Goal: Communication & Community: Answer question/provide support

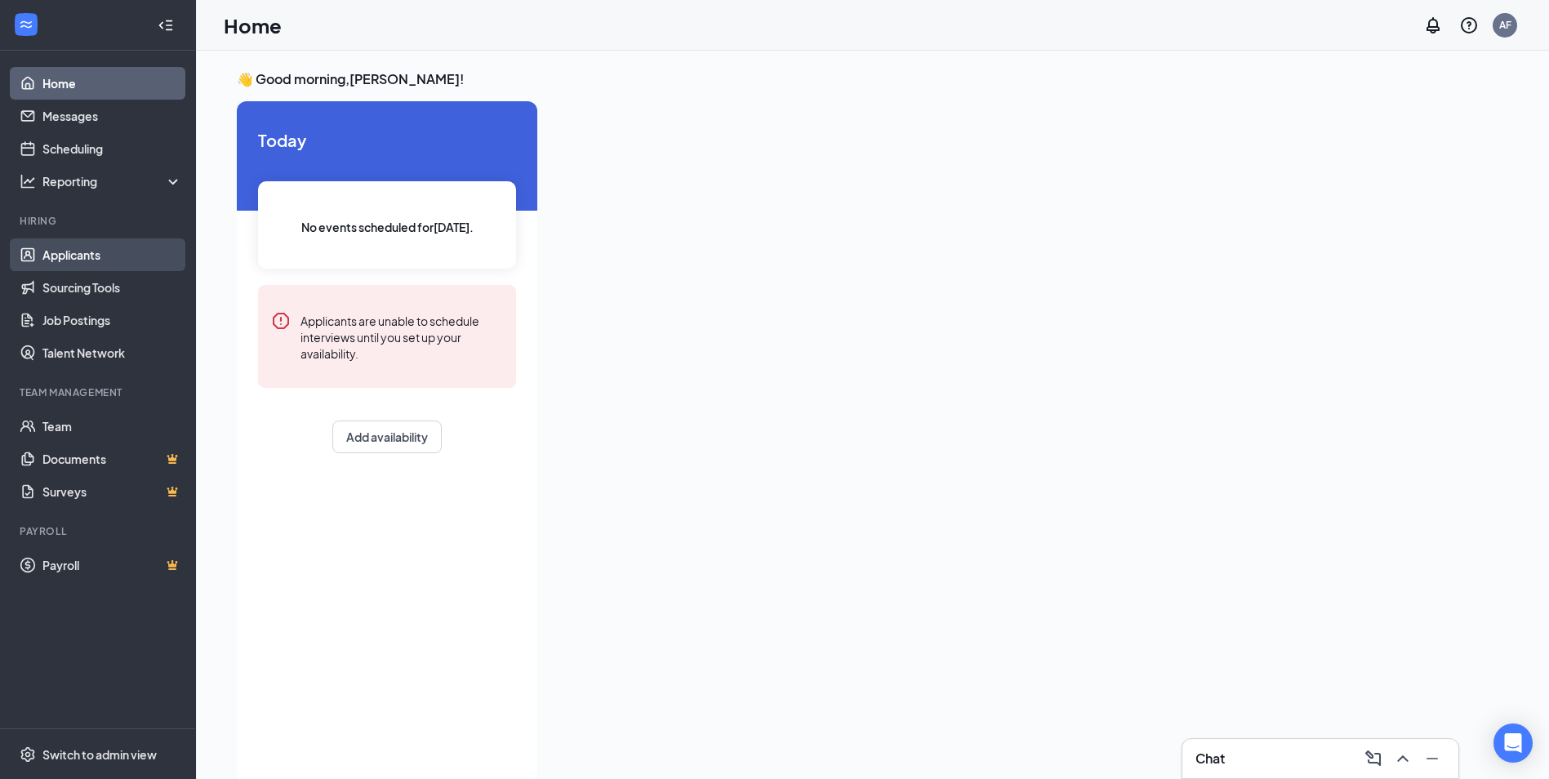
drag, startPoint x: 104, startPoint y: 248, endPoint x: 114, endPoint y: 251, distance: 10.9
click at [104, 248] on link "Applicants" at bounding box center [112, 254] width 140 height 33
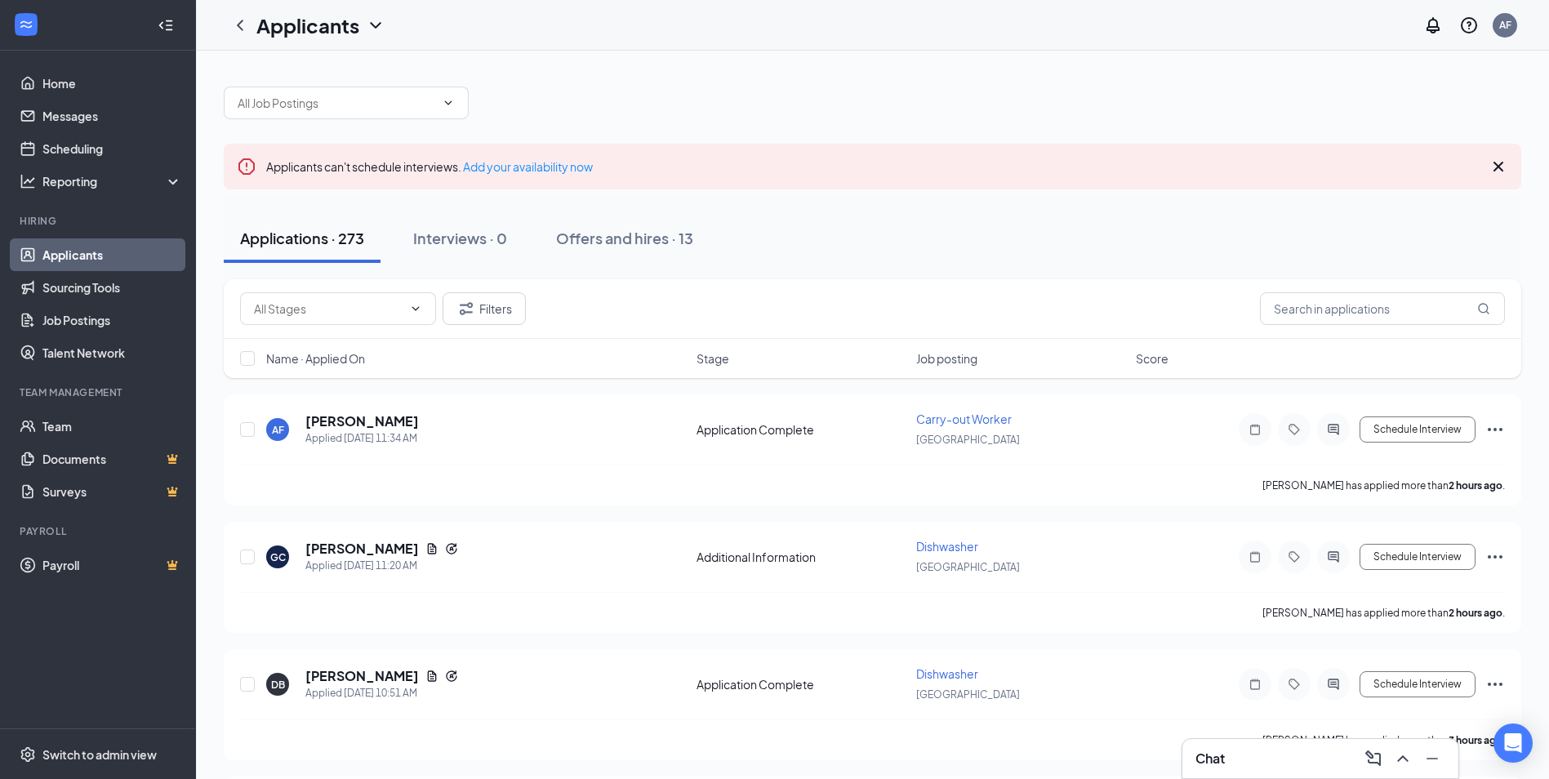
click at [1272, 768] on div "Chat" at bounding box center [1321, 759] width 250 height 26
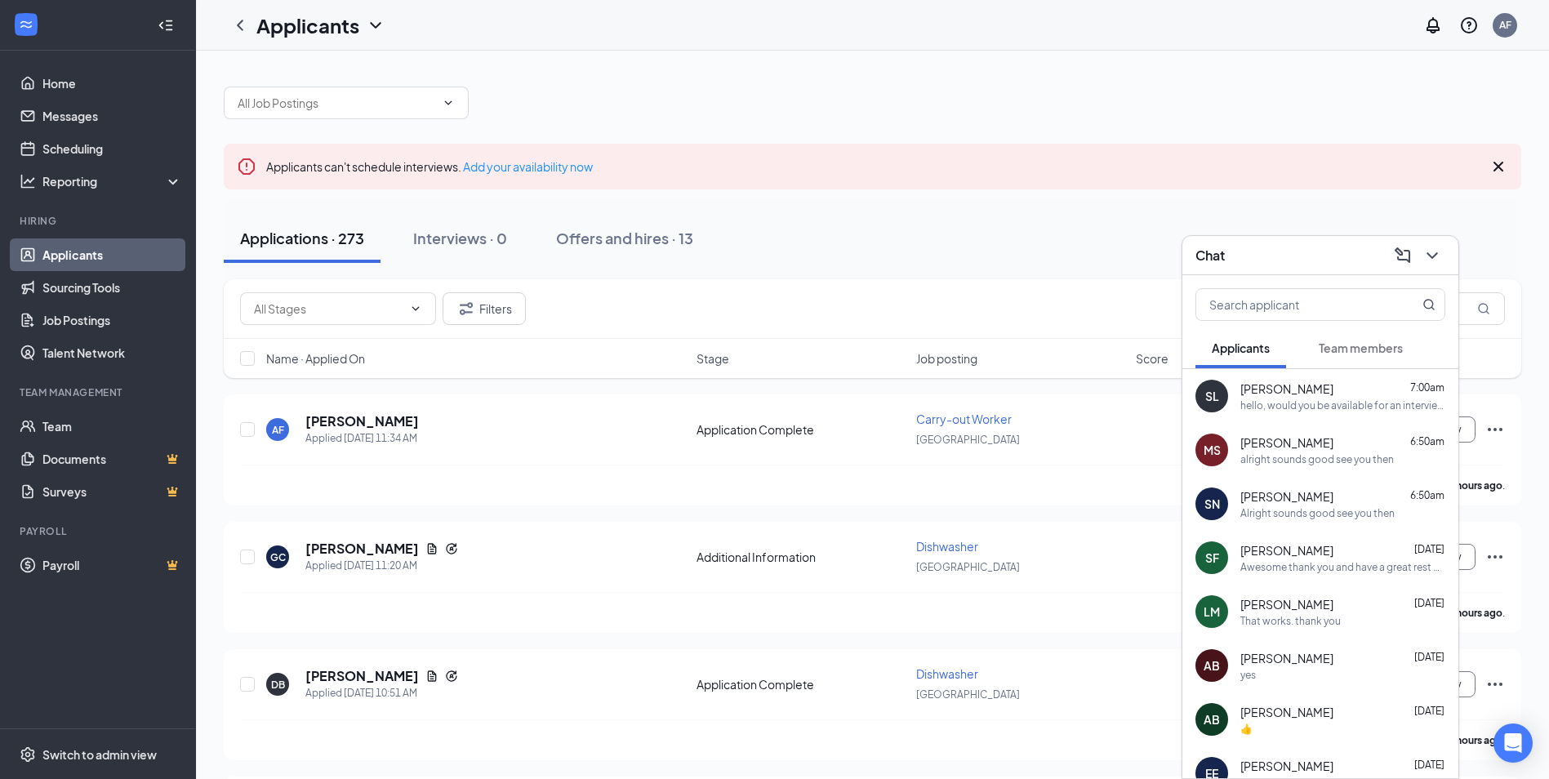
click at [1314, 517] on div "Alright sounds good see you then" at bounding box center [1317, 513] width 154 height 14
click at [1053, 260] on div "Applications · 273 Interviews · 0 Offers and hires · 13" at bounding box center [873, 238] width 1298 height 49
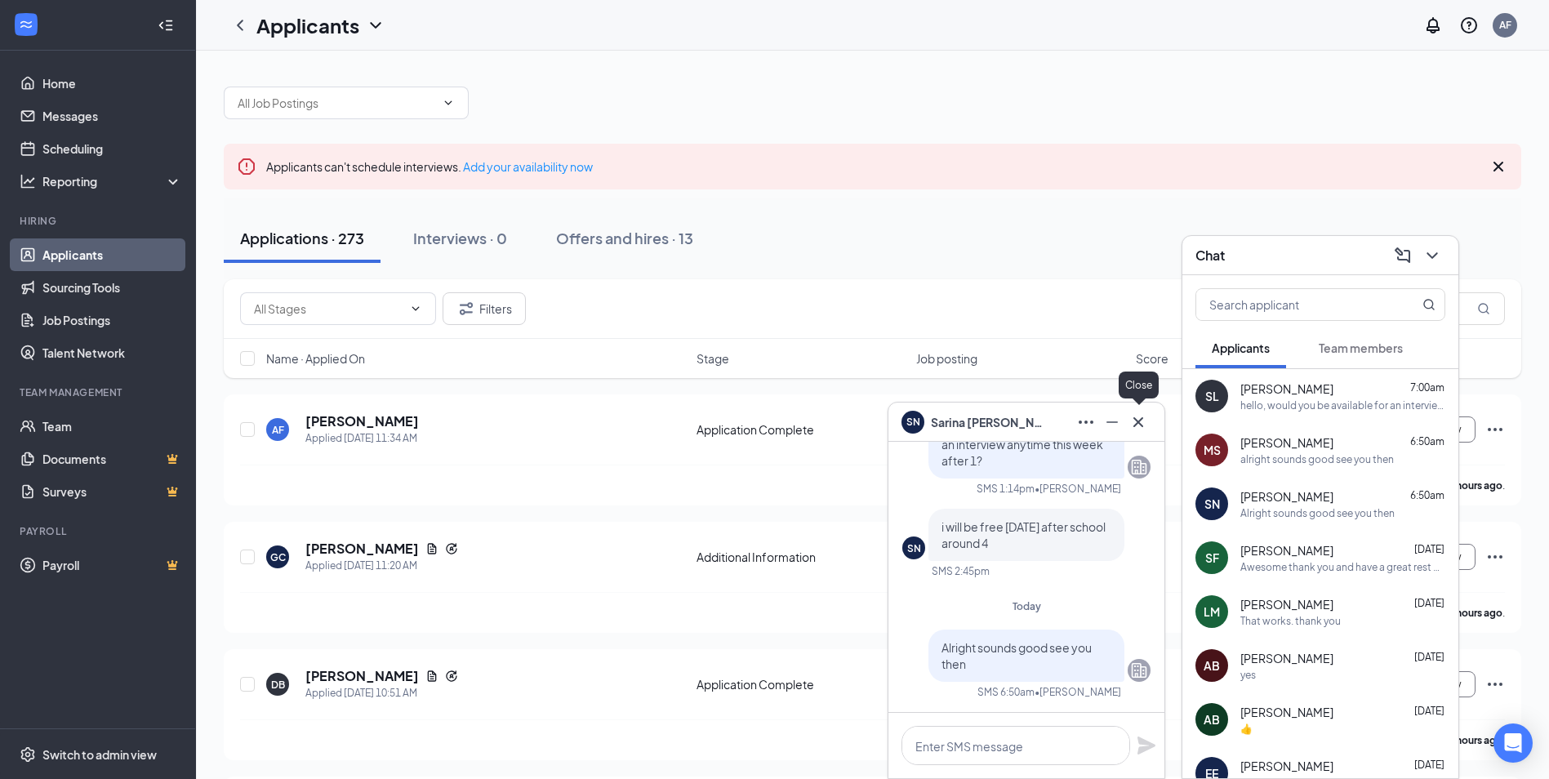
click at [1145, 428] on icon "Cross" at bounding box center [1139, 422] width 20 height 20
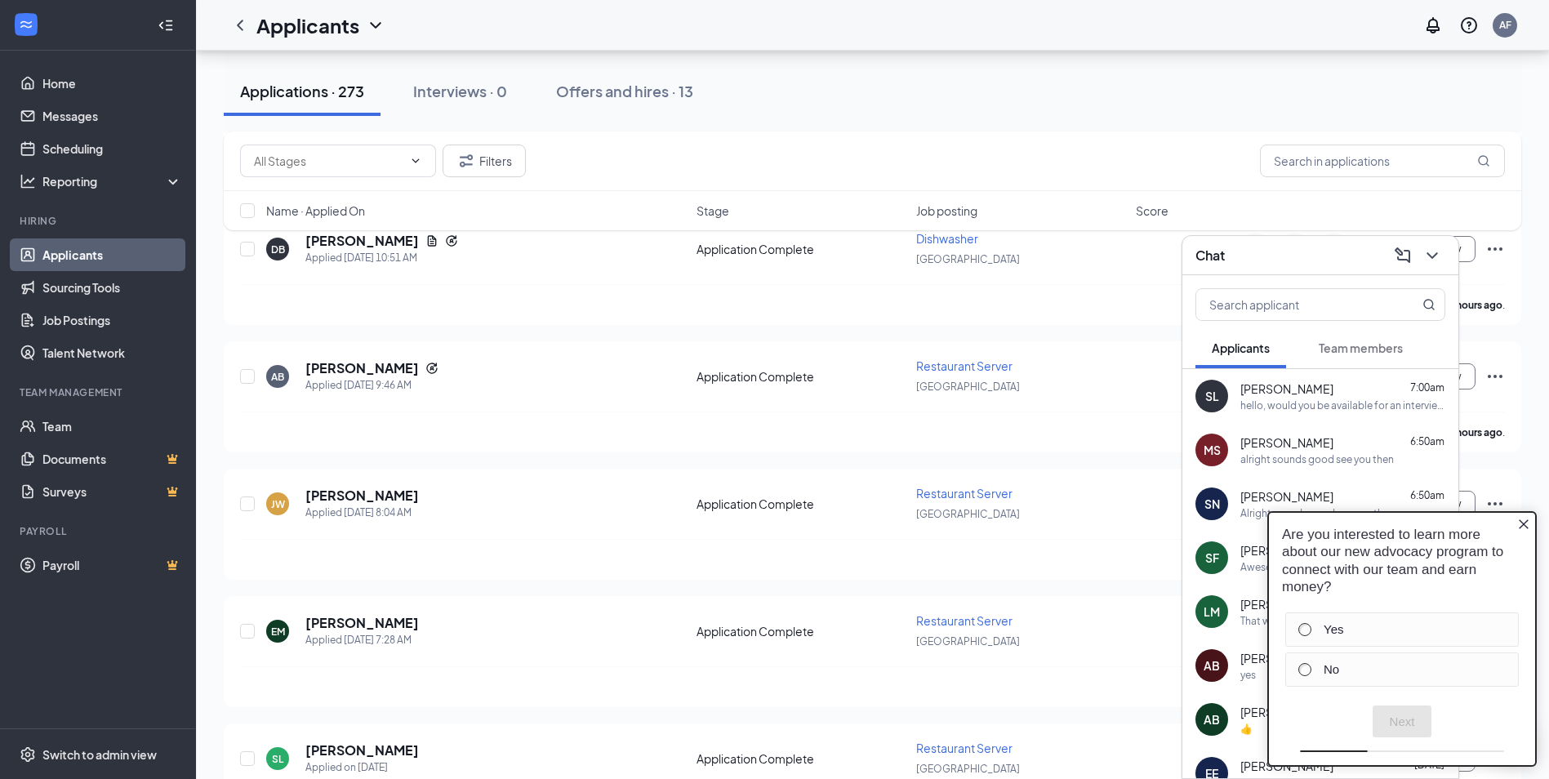
click at [1526, 522] on icon "Close button" at bounding box center [1524, 524] width 10 height 10
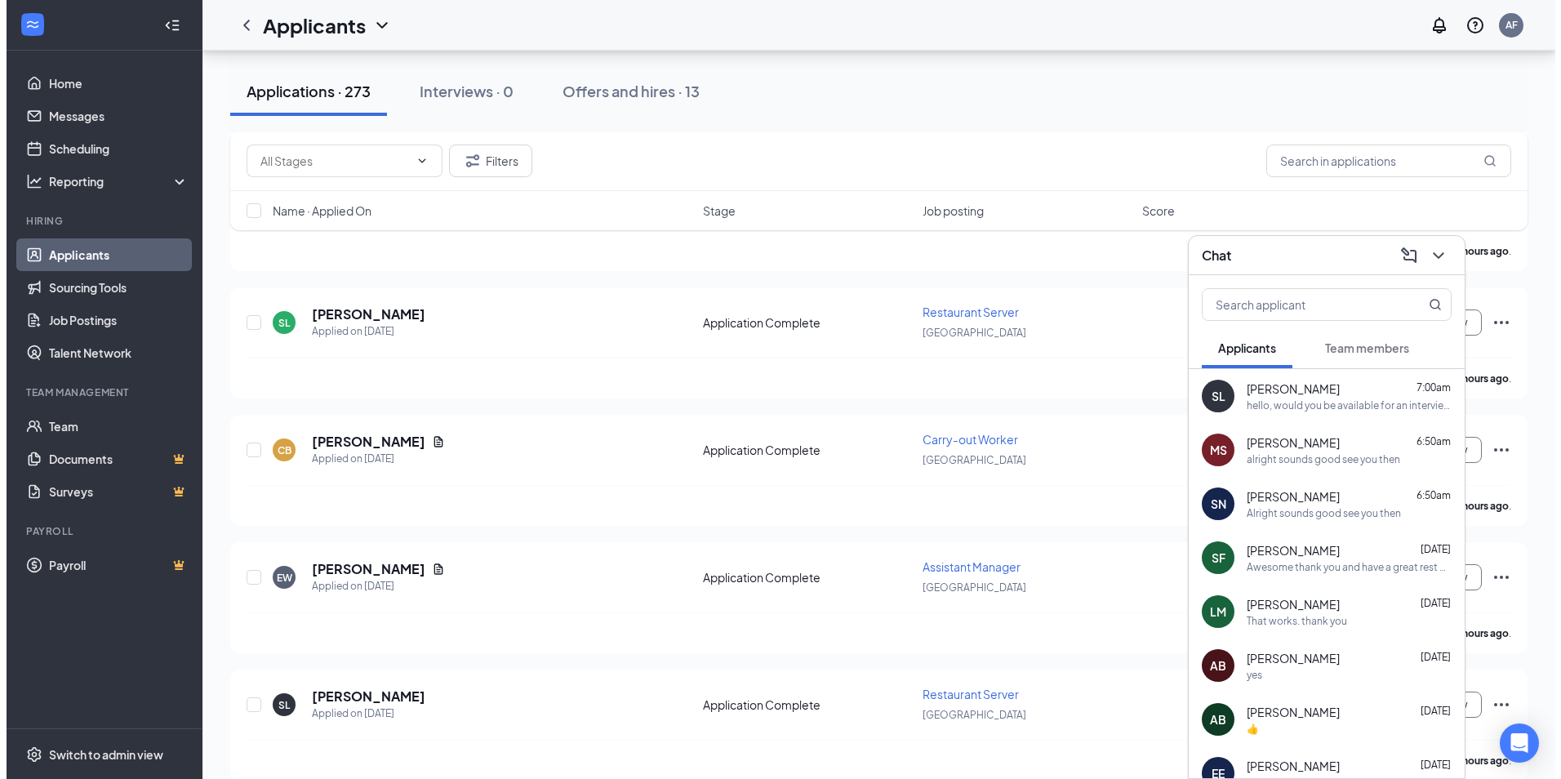
scroll to position [653, 0]
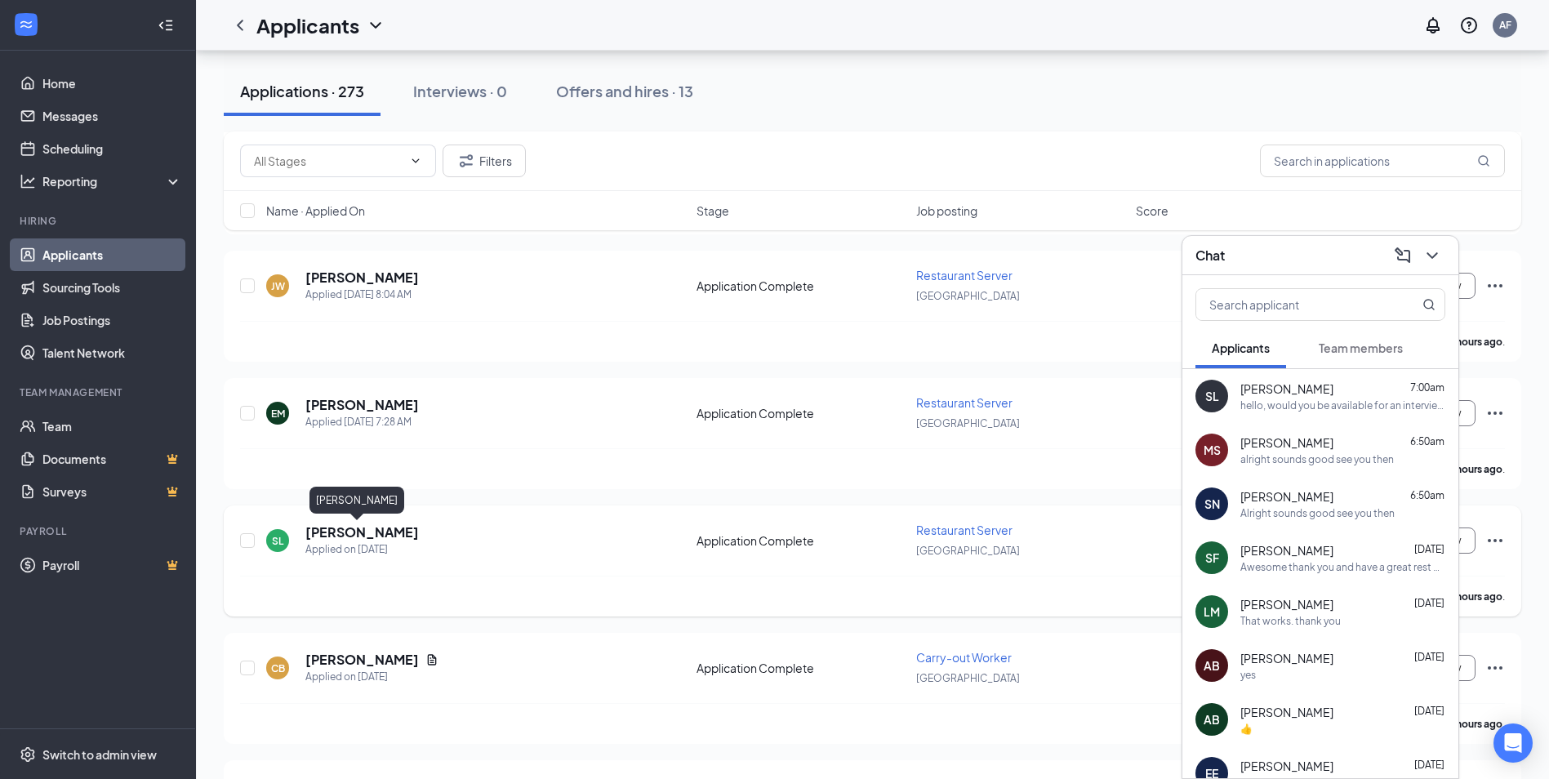
click at [326, 536] on h5 "[PERSON_NAME]" at bounding box center [362, 532] width 114 height 18
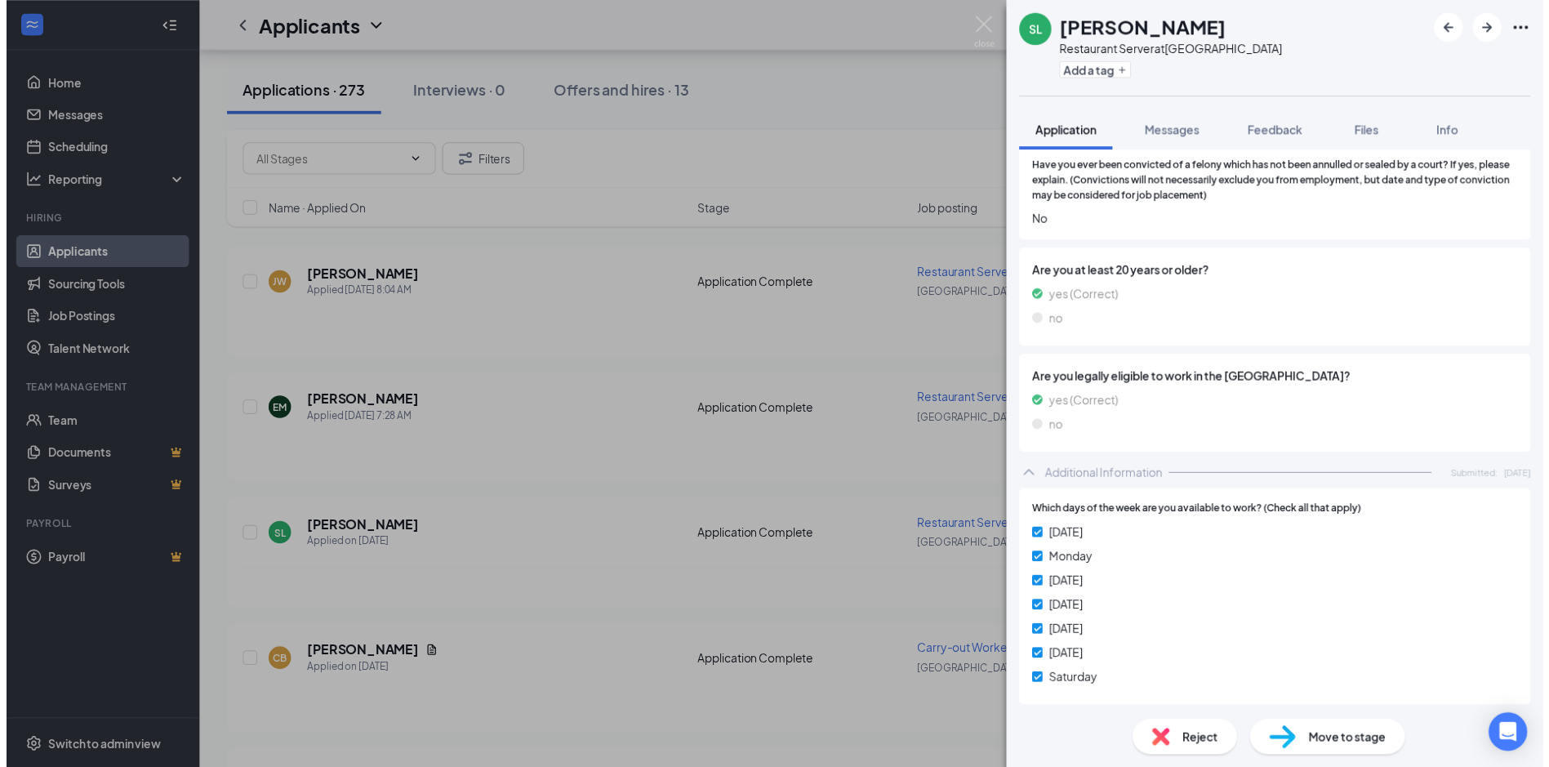
scroll to position [435, 0]
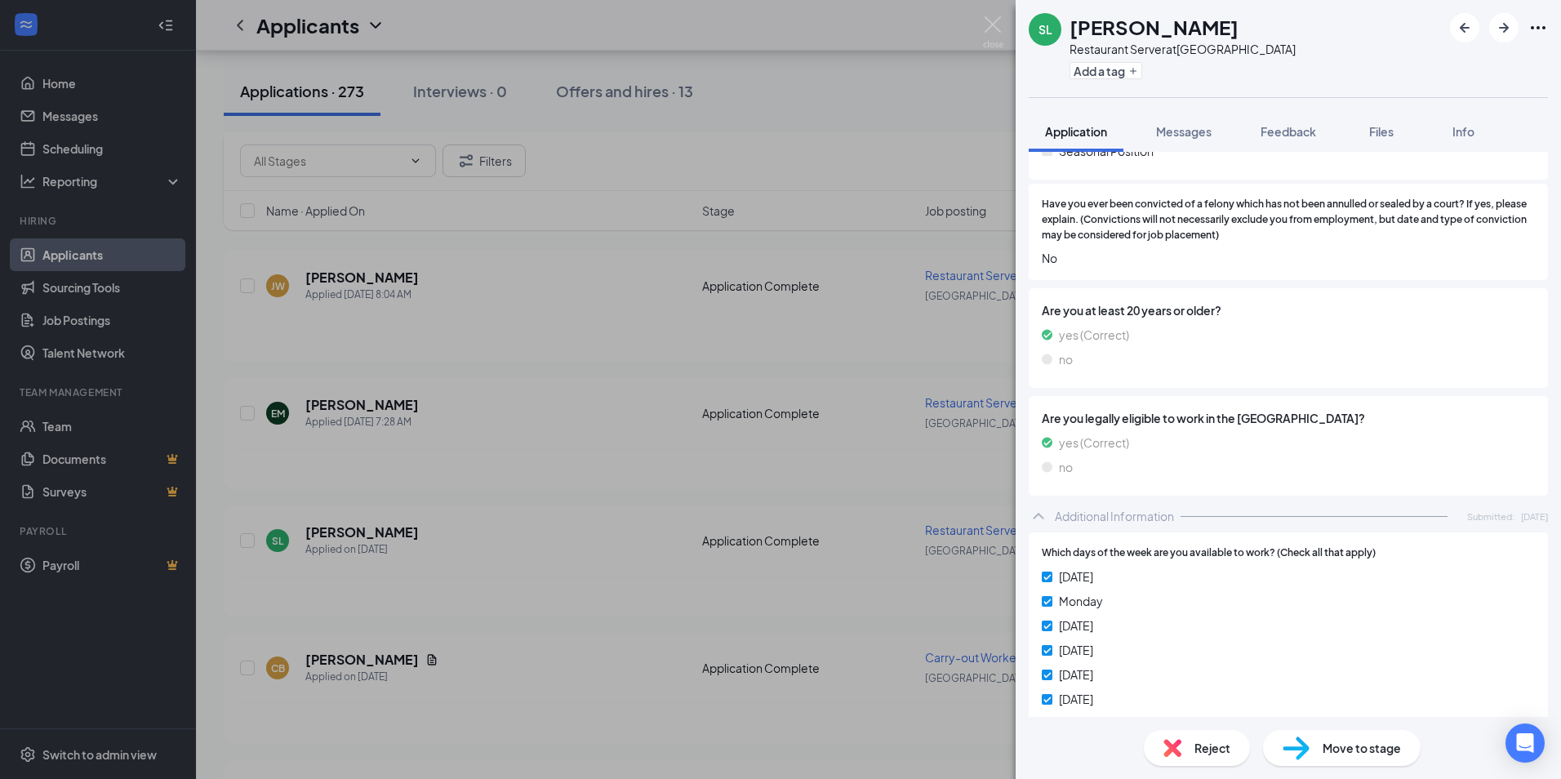
click at [981, 35] on div "SL [PERSON_NAME] Restaurant Server at [GEOGRAPHIC_DATA] Add a tag Application M…" at bounding box center [780, 389] width 1561 height 779
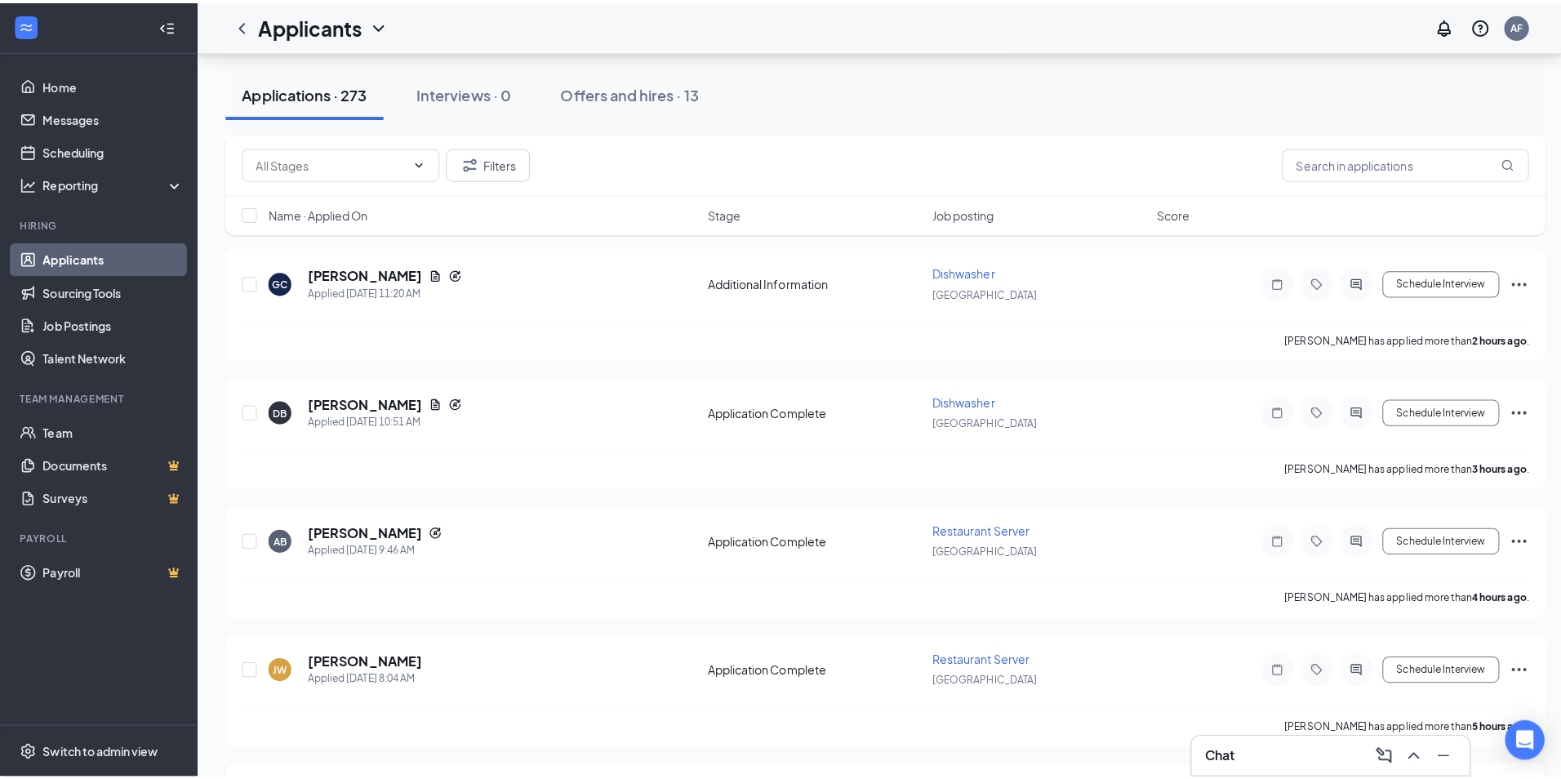
scroll to position [218, 0]
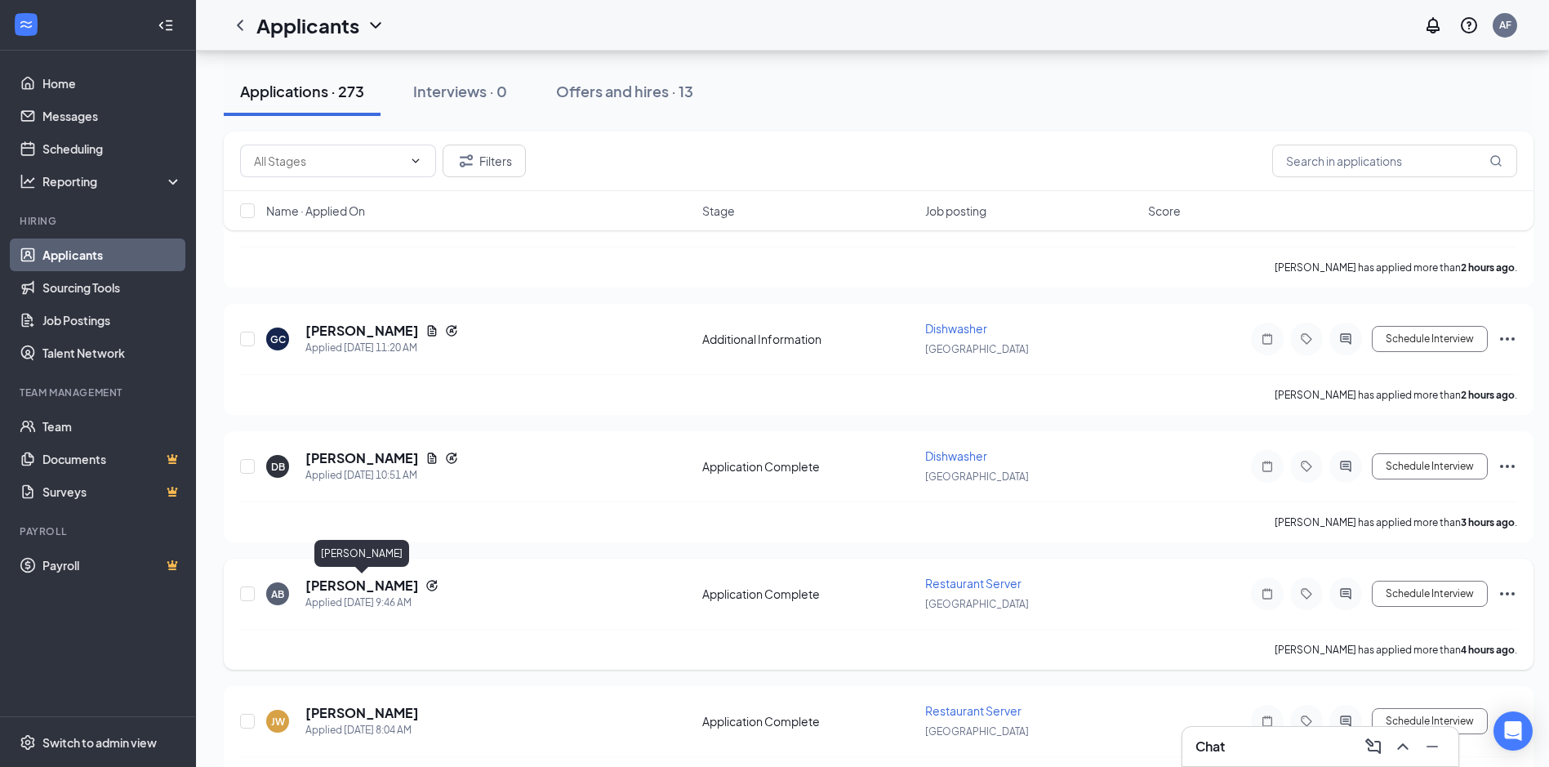
click at [336, 582] on h5 "[PERSON_NAME]" at bounding box center [362, 586] width 114 height 18
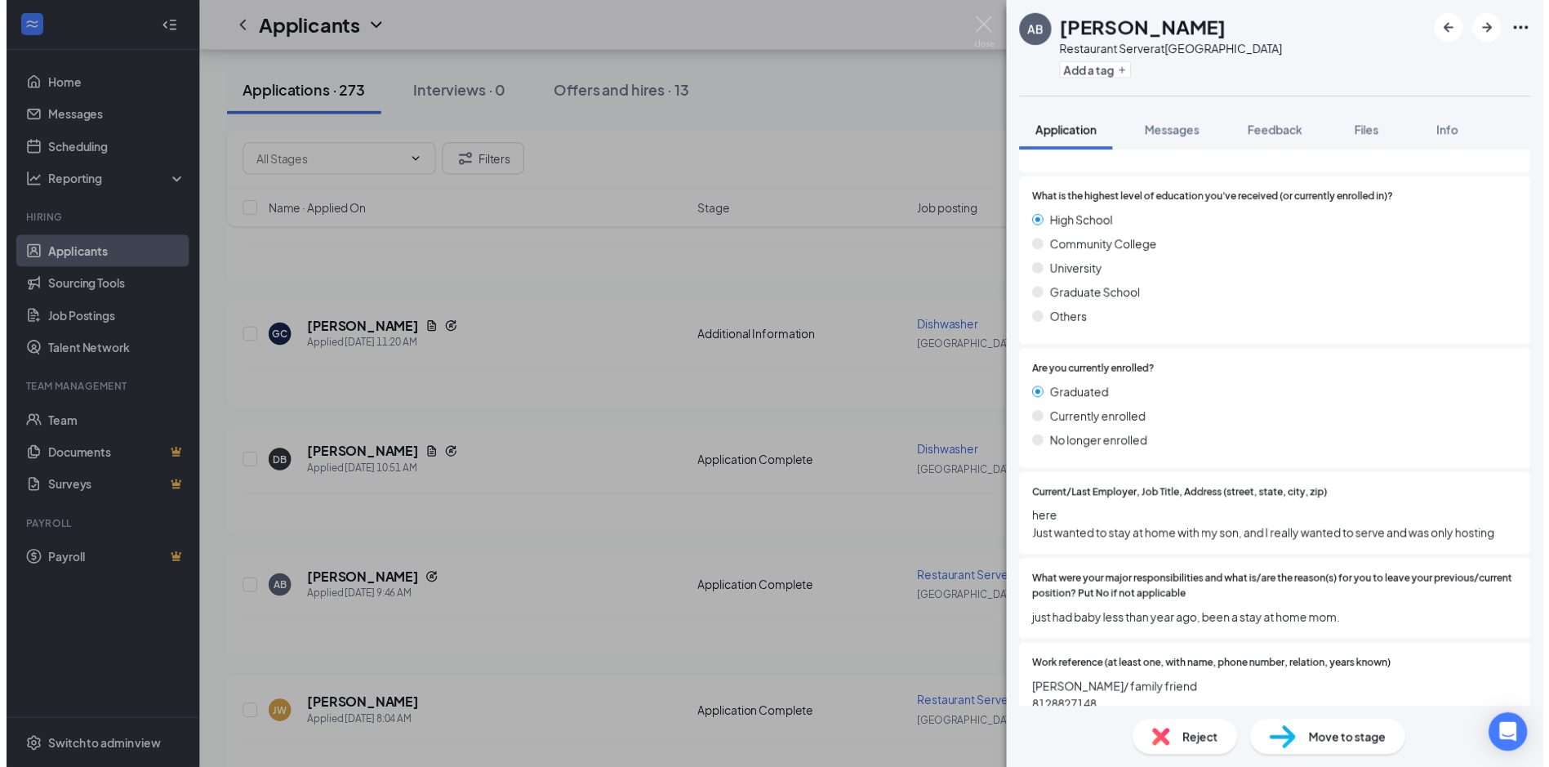
scroll to position [1304, 0]
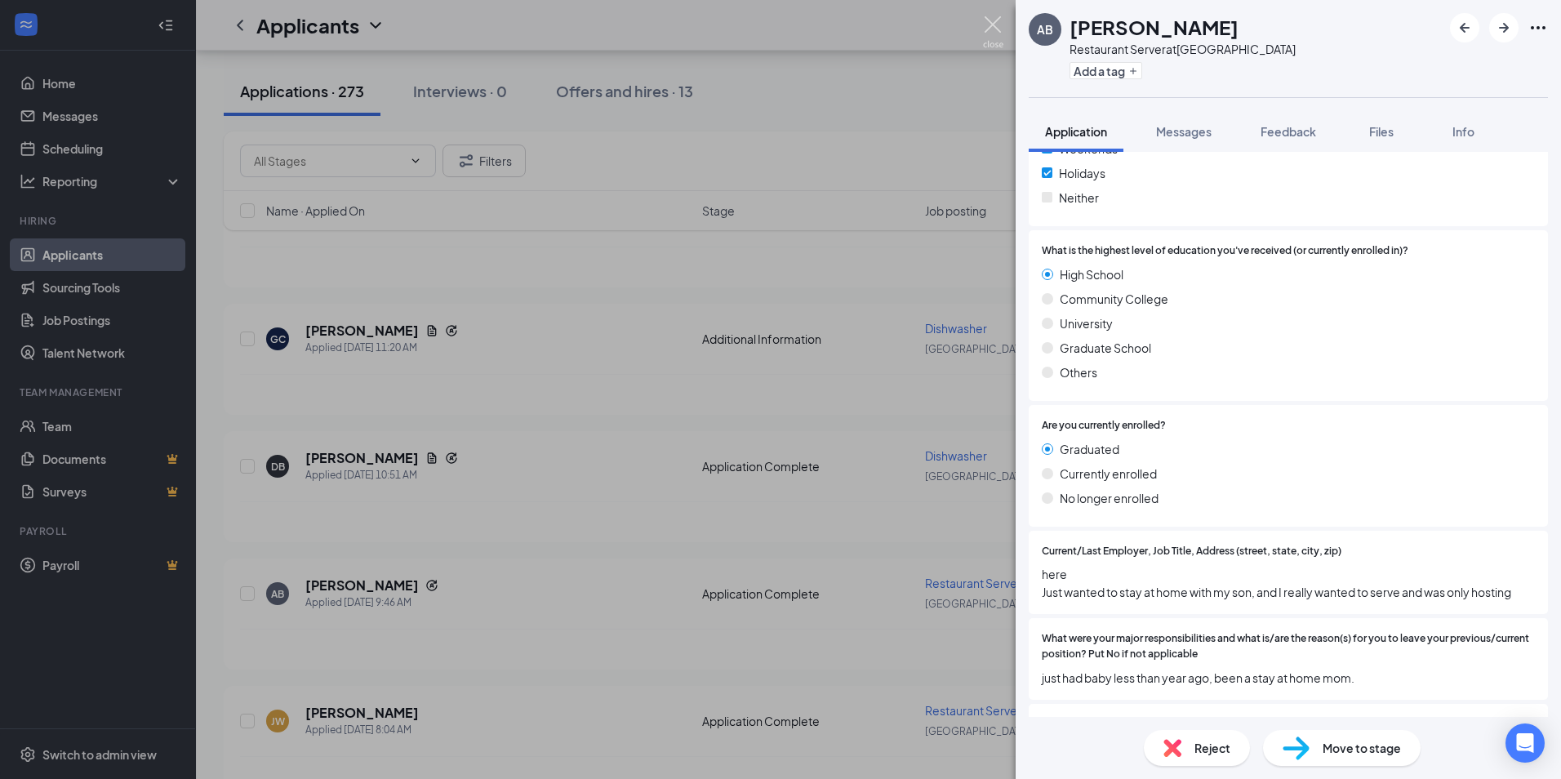
drag, startPoint x: 996, startPoint y: 11, endPoint x: 1006, endPoint y: 3, distance: 12.8
click at [996, 12] on div "AB [PERSON_NAME] Restaurant Server at [GEOGRAPHIC_DATA] Add a tag Application M…" at bounding box center [780, 389] width 1561 height 779
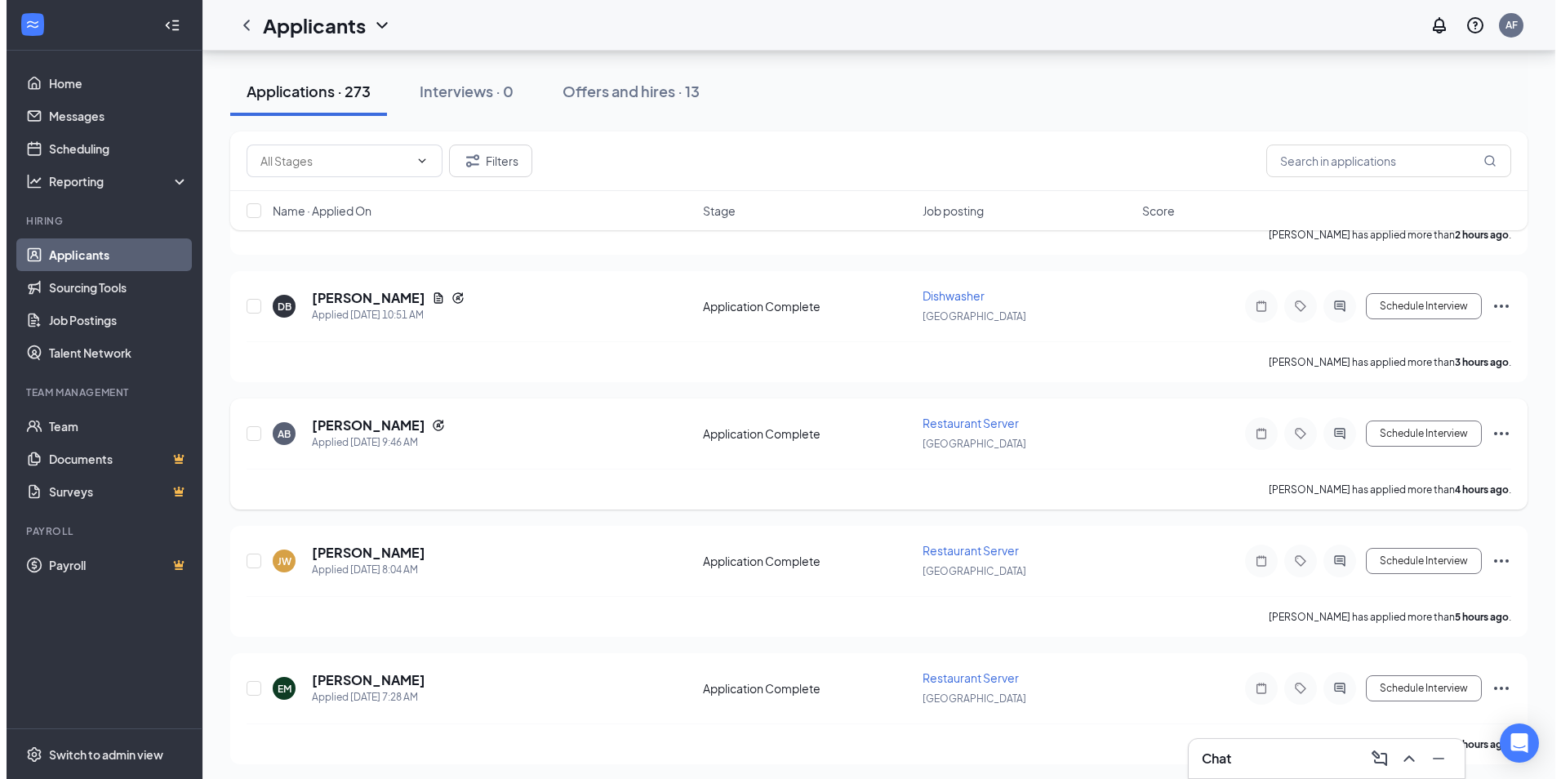
scroll to position [435, 0]
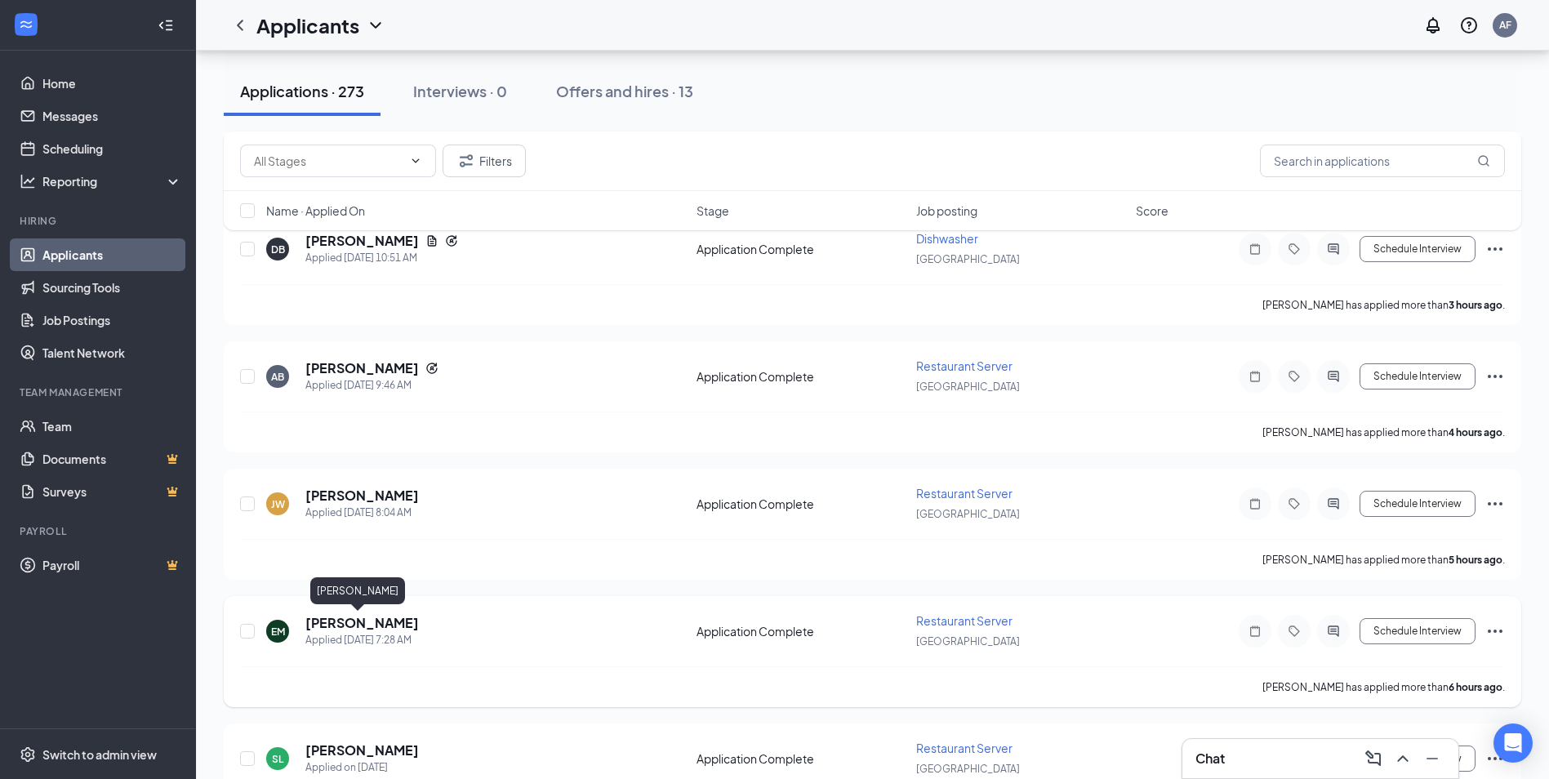
click at [360, 618] on h5 "[PERSON_NAME]" at bounding box center [362, 623] width 114 height 18
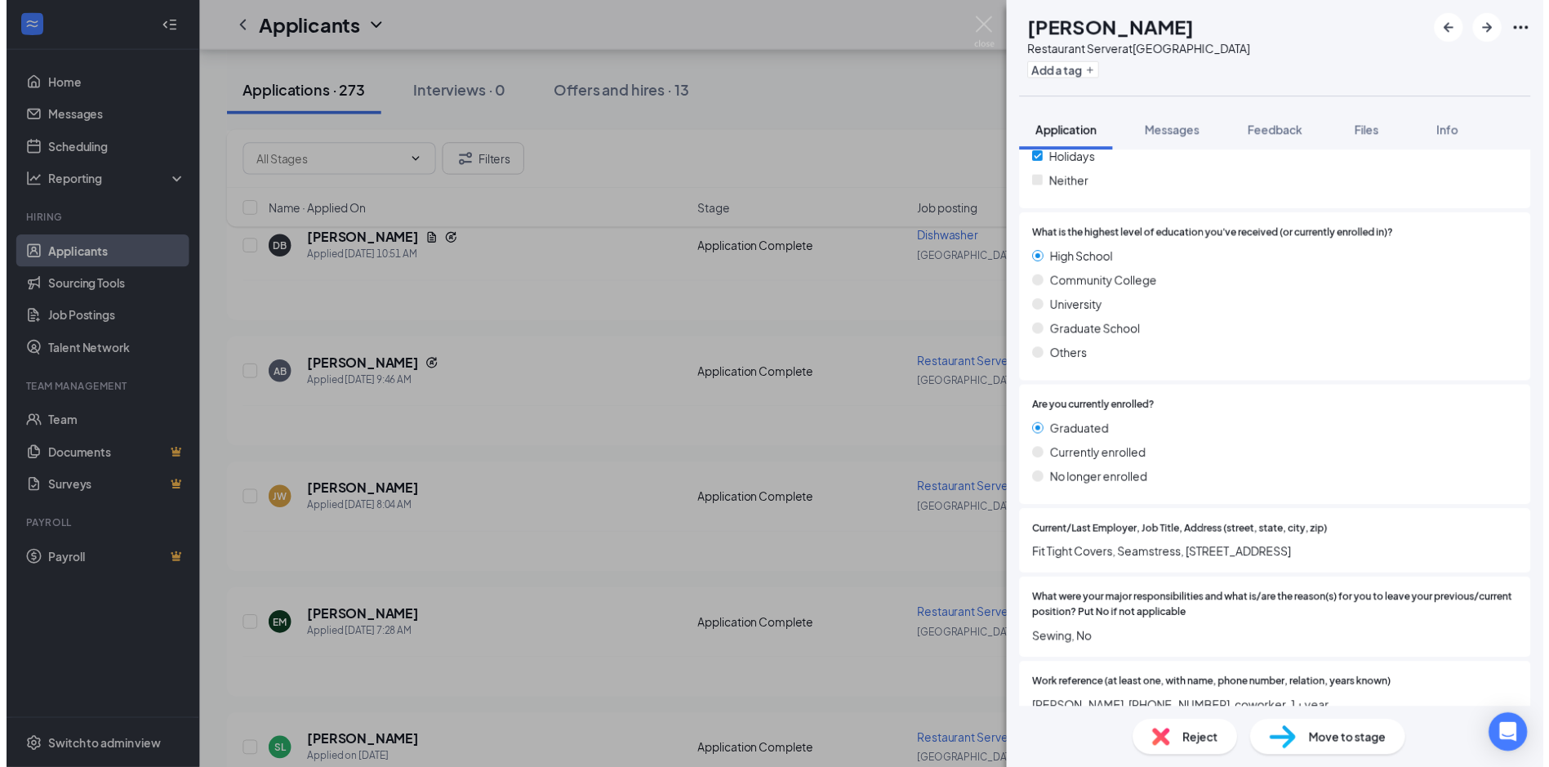
scroll to position [1405, 0]
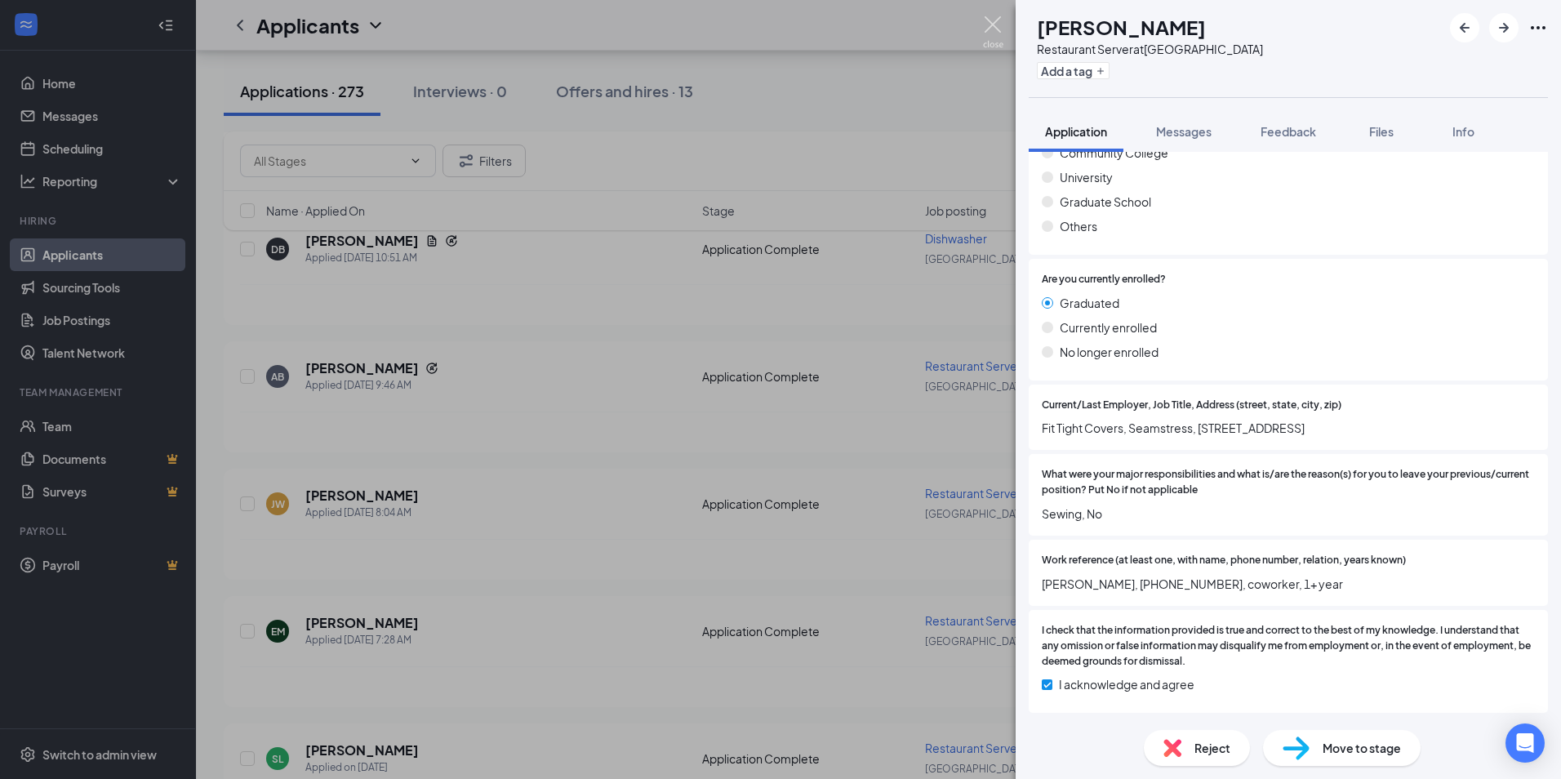
click at [998, 21] on img at bounding box center [993, 32] width 20 height 32
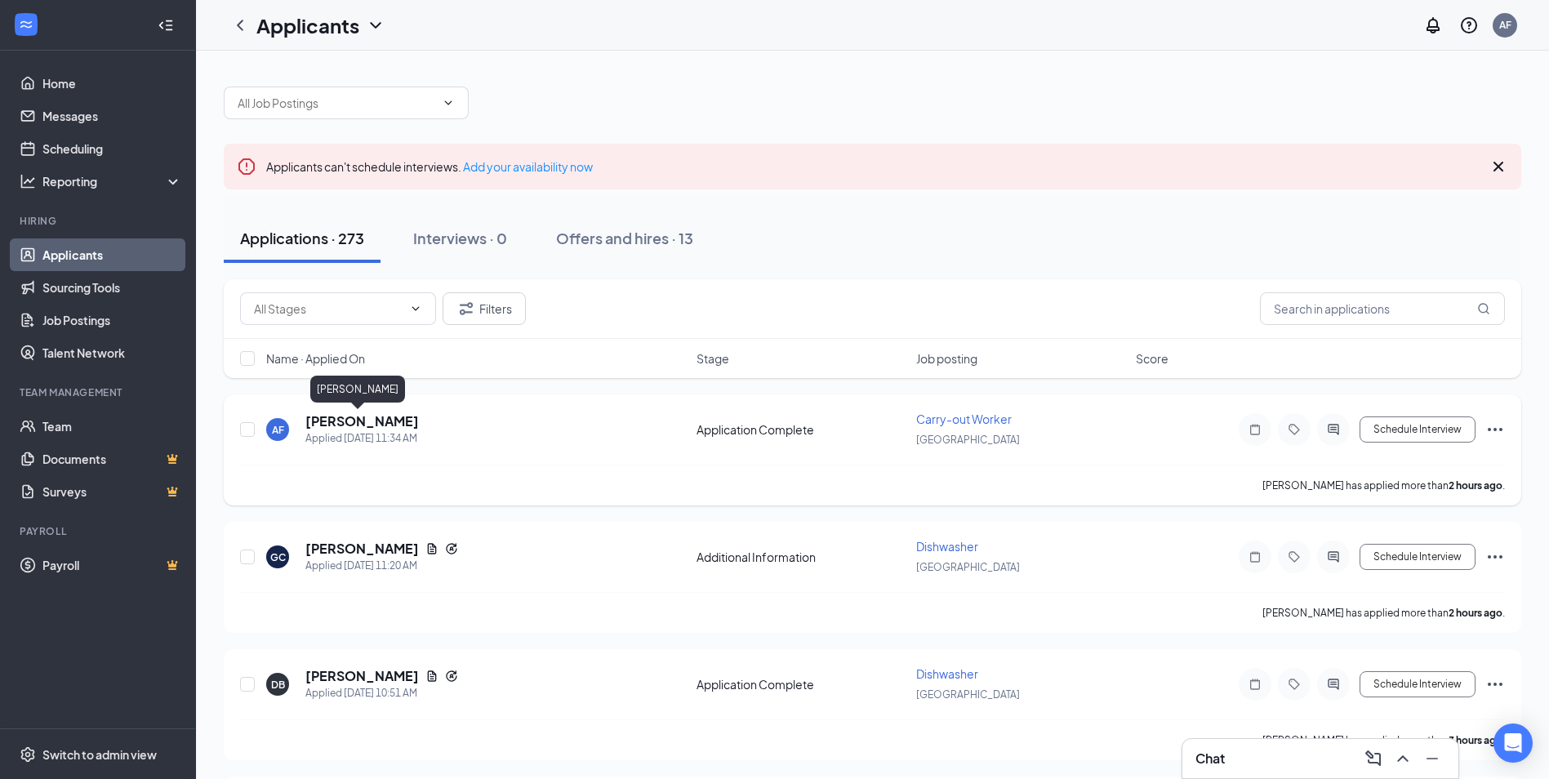
click at [369, 429] on h5 "[PERSON_NAME]" at bounding box center [362, 421] width 114 height 18
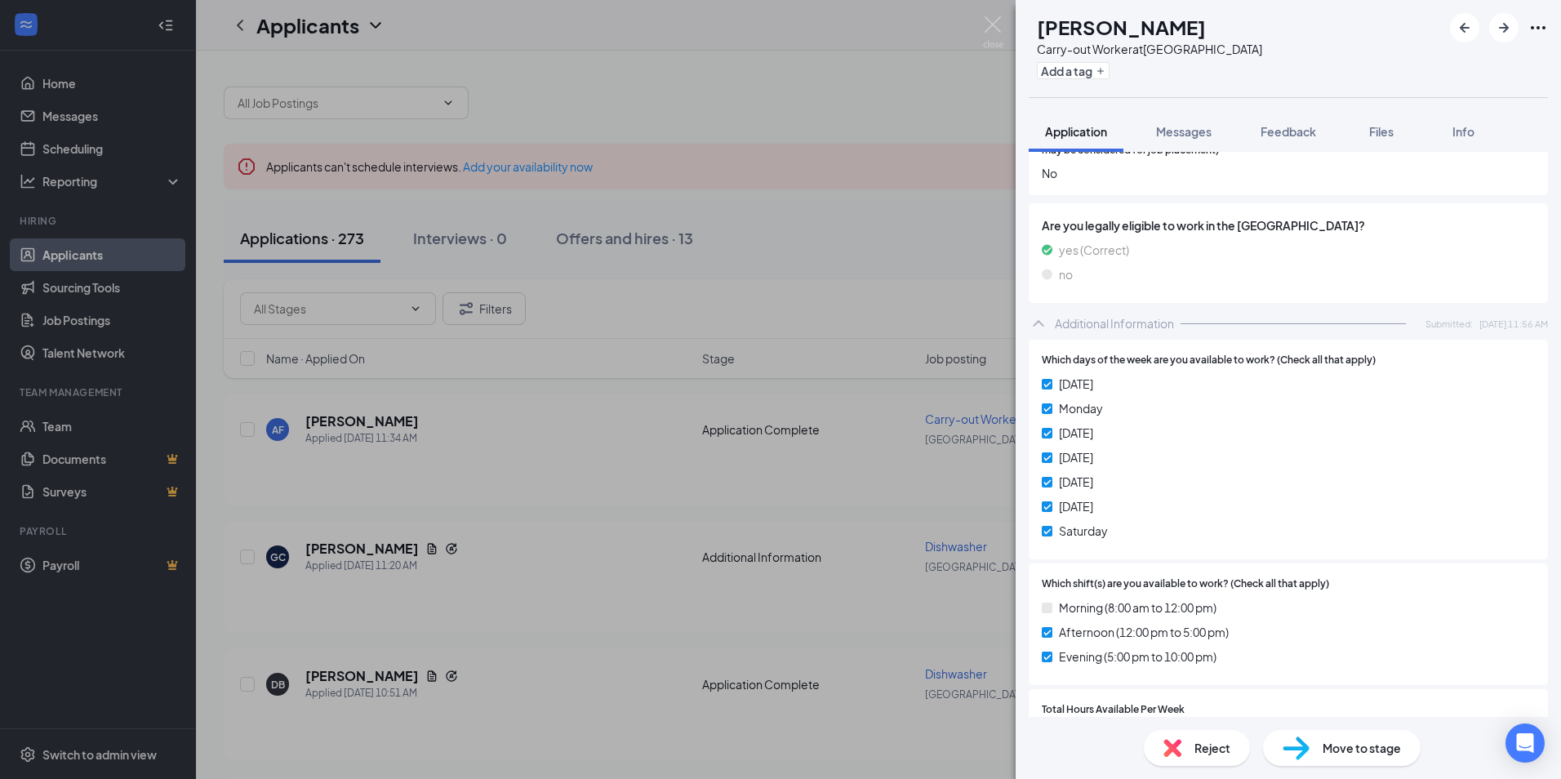
scroll to position [303, 0]
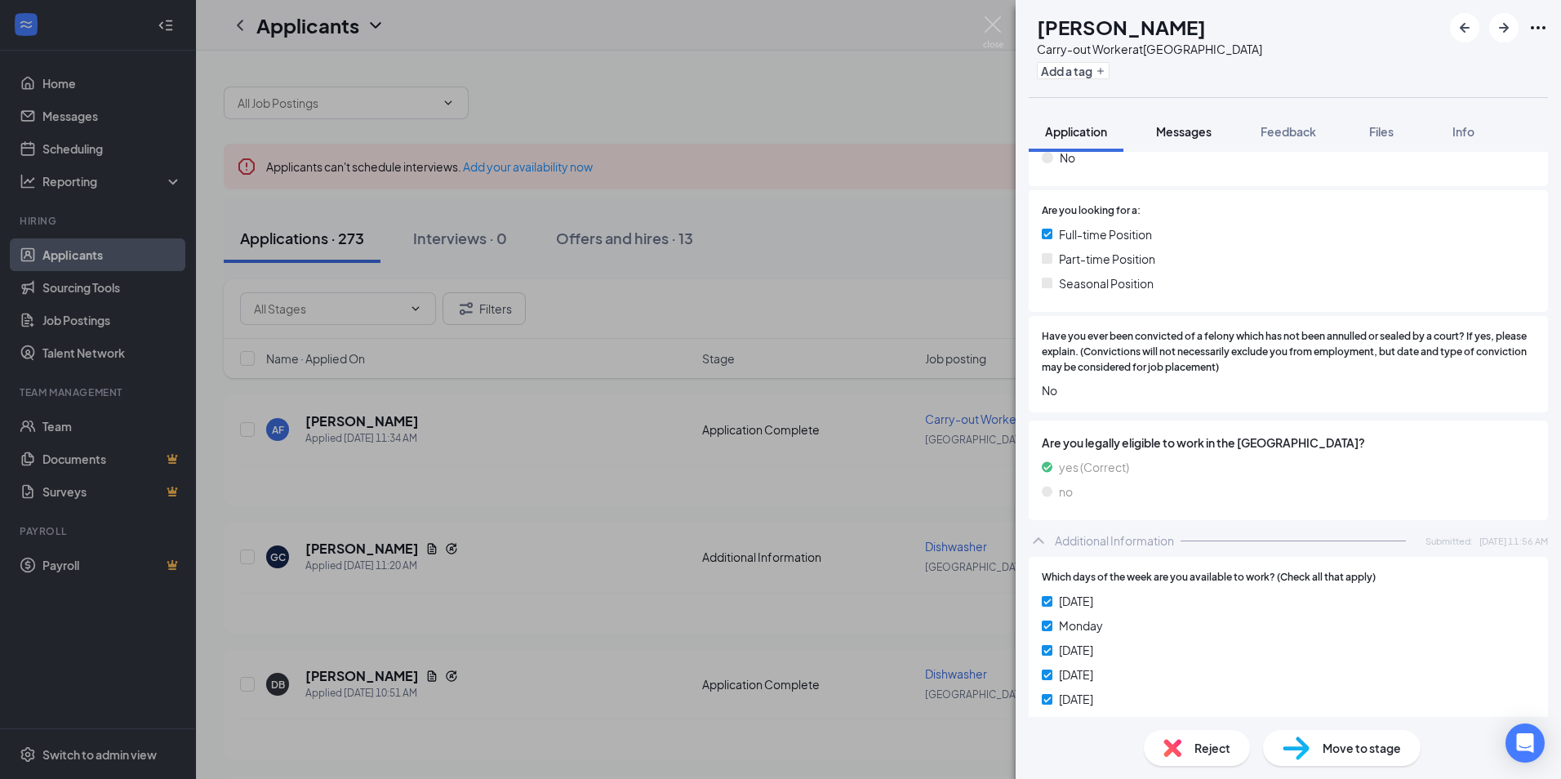
click at [1186, 136] on span "Messages" at bounding box center [1184, 131] width 56 height 15
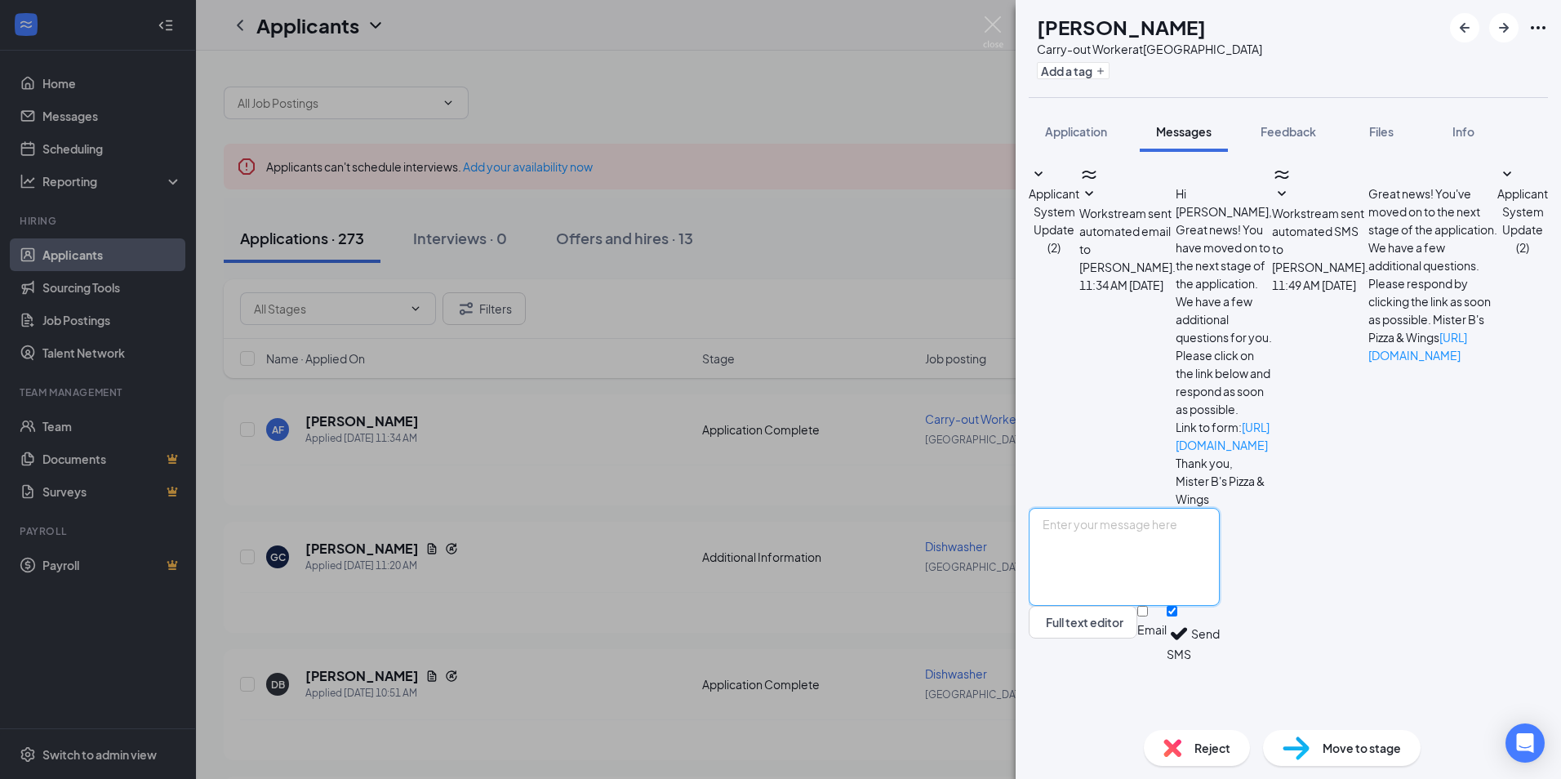
click at [1220, 606] on textarea at bounding box center [1124, 557] width 191 height 98
drag, startPoint x: 1338, startPoint y: 585, endPoint x: 1380, endPoint y: 604, distance: 46.8
click at [1220, 604] on textarea "hello, would you be willing to come for an interview [DATE] after 1?" at bounding box center [1124, 557] width 191 height 98
type textarea "hello, would you be willing to come for an interview [DATE] after 1?"
click at [1220, 662] on button "Send" at bounding box center [1205, 634] width 29 height 56
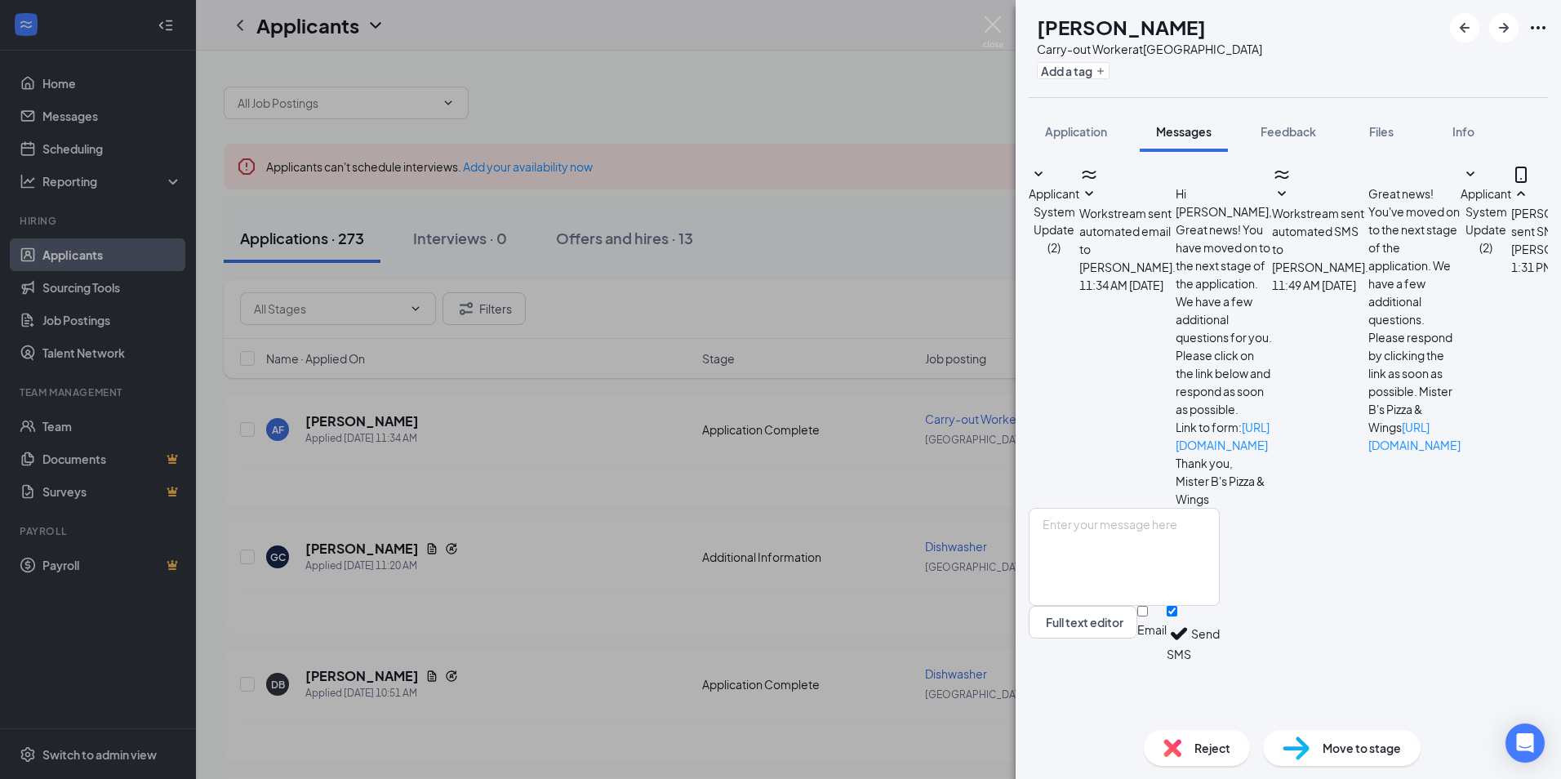
click at [818, 68] on div "AF [PERSON_NAME] Carry-out Worker at [GEOGRAPHIC_DATA] Add a tag Application Me…" at bounding box center [780, 389] width 1561 height 779
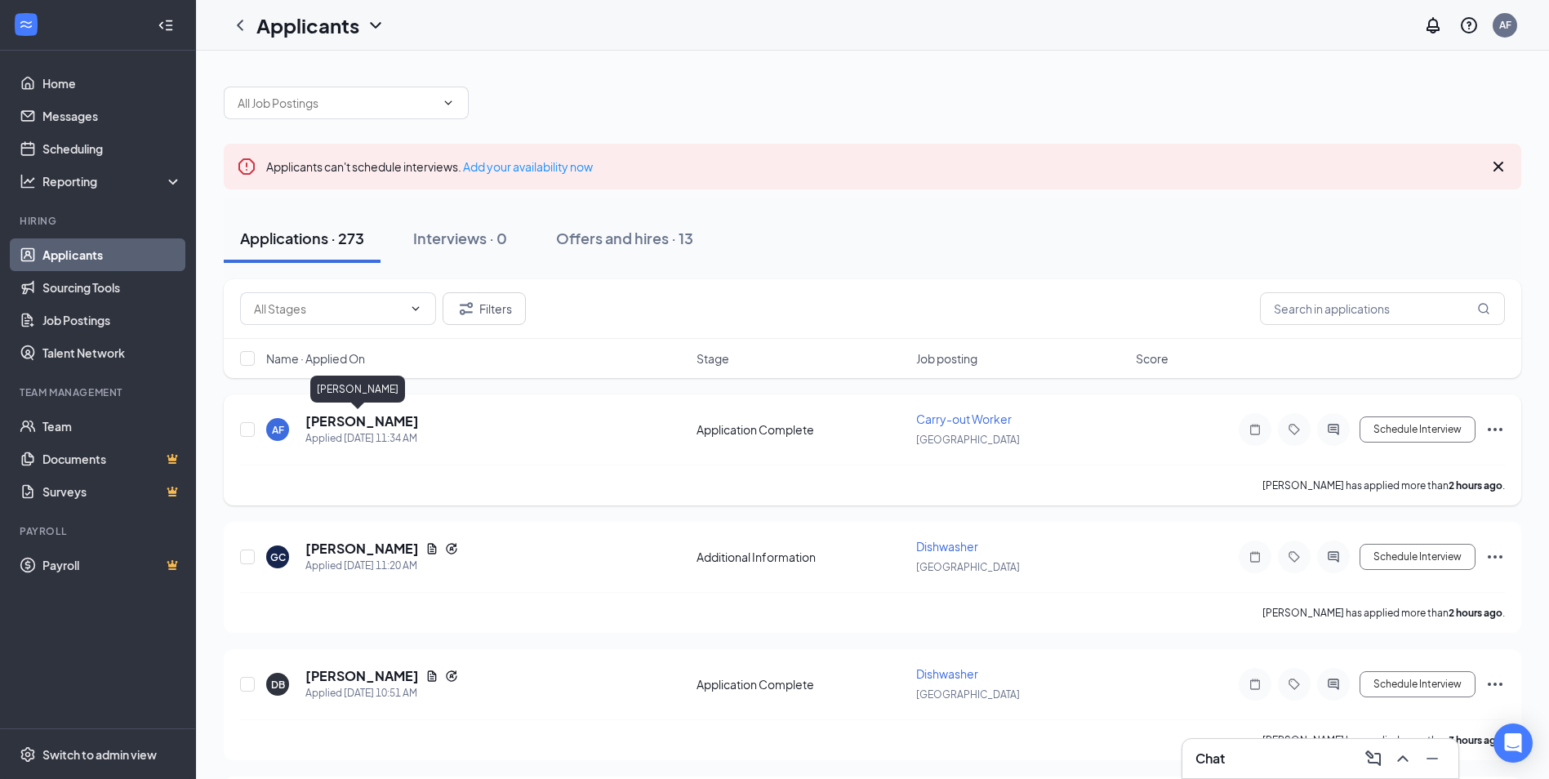
click at [366, 425] on h5 "[PERSON_NAME]" at bounding box center [362, 421] width 114 height 18
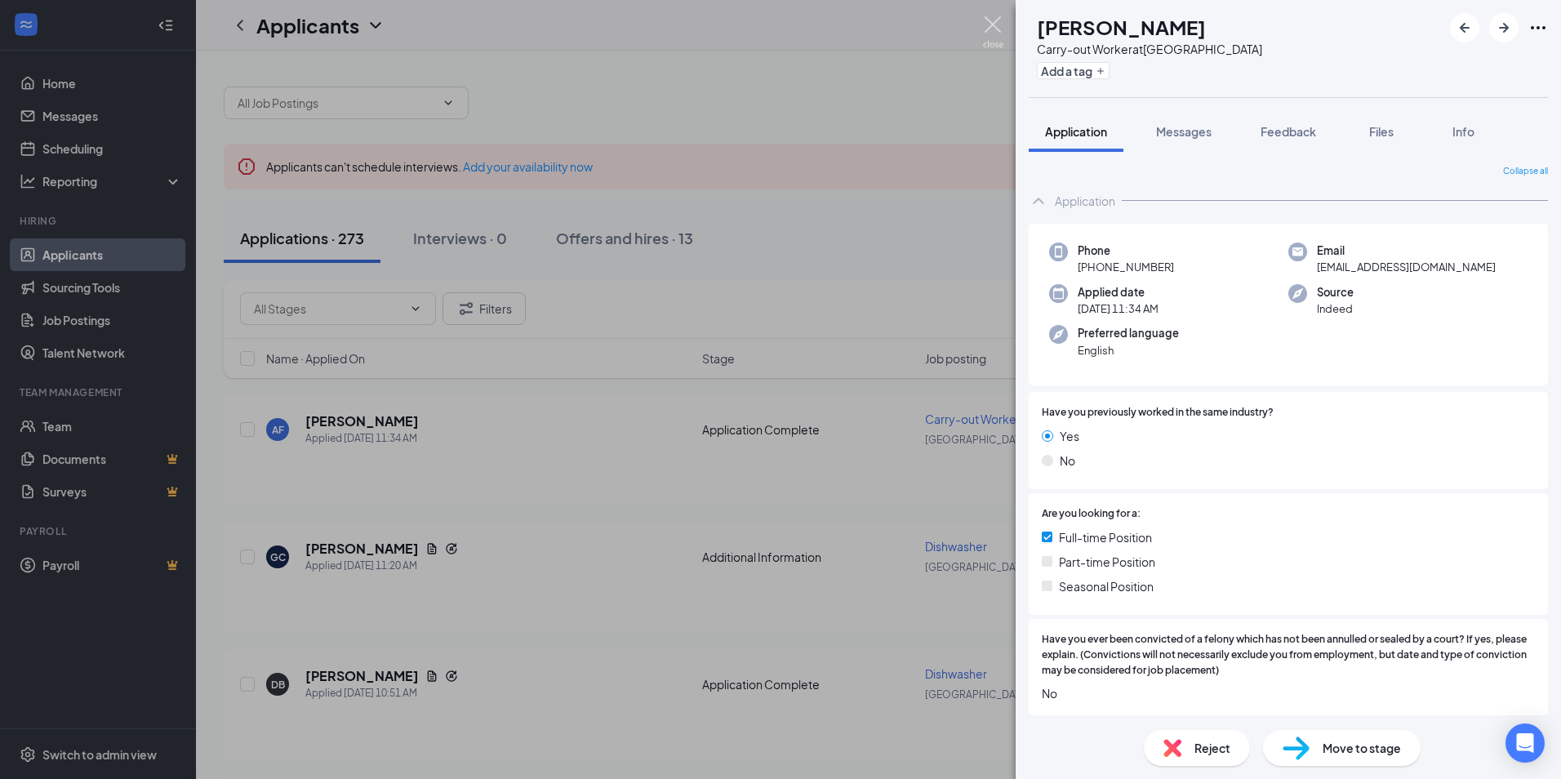
click at [995, 27] on img at bounding box center [993, 32] width 20 height 32
